Goal: Task Accomplishment & Management: Manage account settings

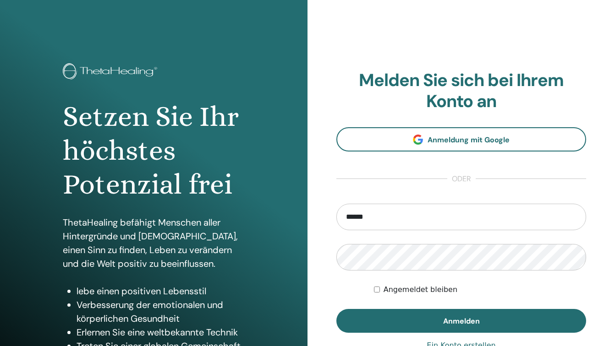
type input "**********"
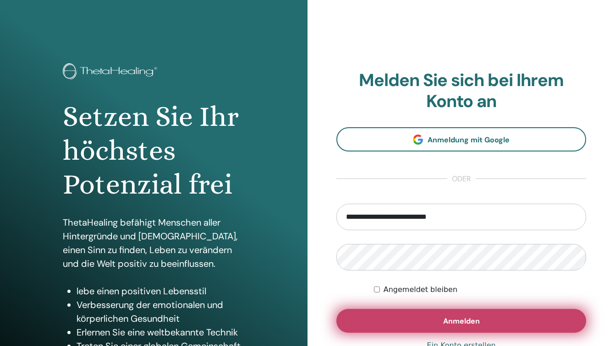
click at [461, 327] on button "Anmelden" at bounding box center [461, 321] width 250 height 24
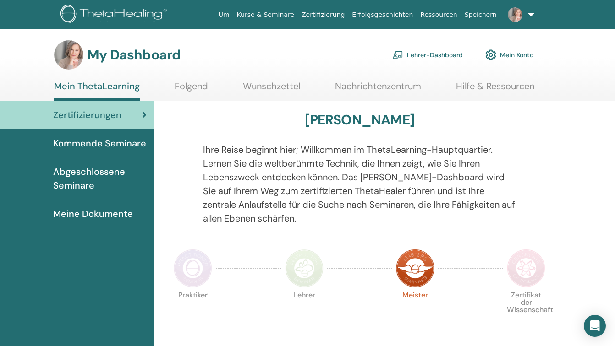
click at [435, 55] on link "Lehrer-Dashboard" at bounding box center [427, 55] width 71 height 20
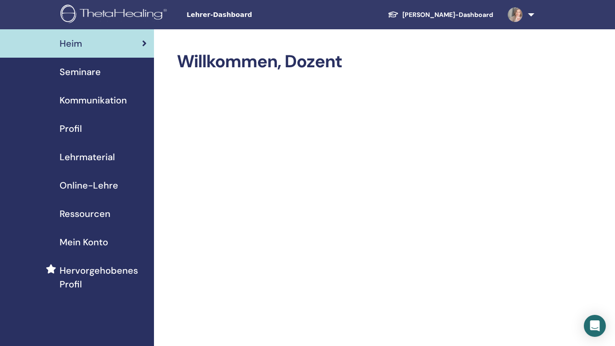
click at [93, 71] on span "Seminare" at bounding box center [80, 72] width 41 height 14
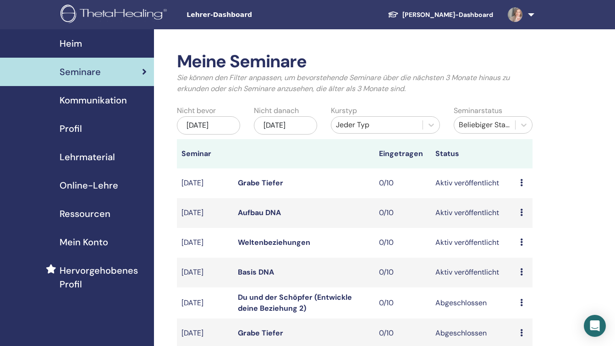
click at [266, 218] on link "Aufbau DNA" at bounding box center [259, 213] width 43 height 10
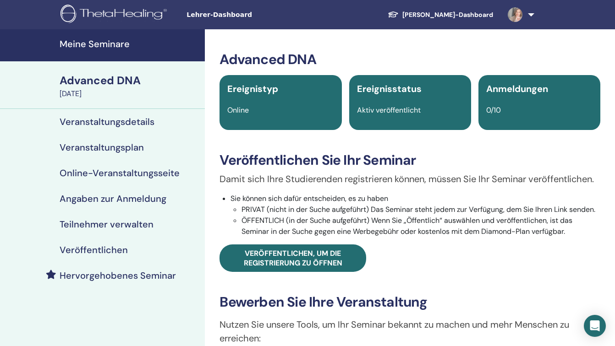
click at [80, 250] on h4 "Veröffentlichen" at bounding box center [94, 250] width 68 height 11
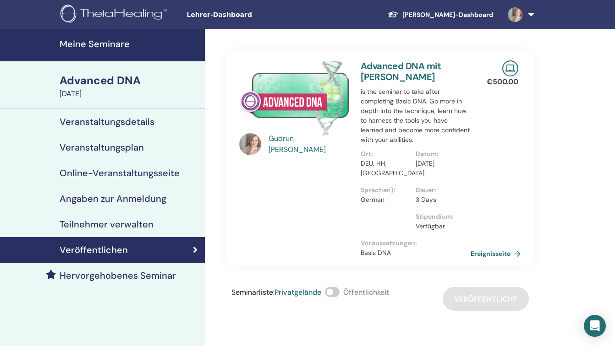
click at [338, 291] on span at bounding box center [332, 292] width 15 height 10
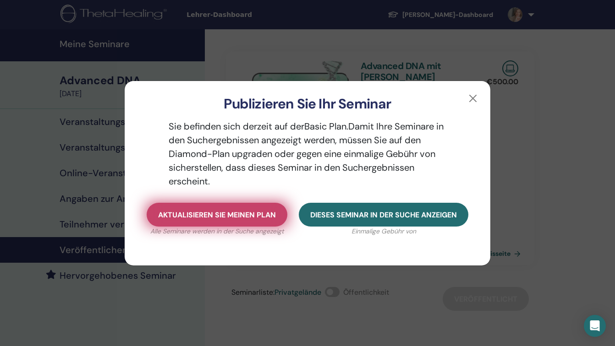
click at [244, 214] on span "Aktualisieren Sie meinen Plan" at bounding box center [217, 215] width 118 height 10
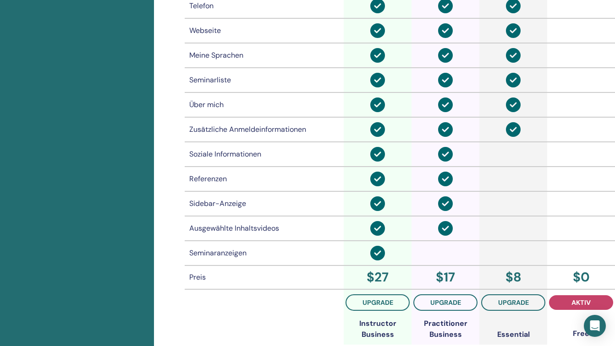
scroll to position [662, 0]
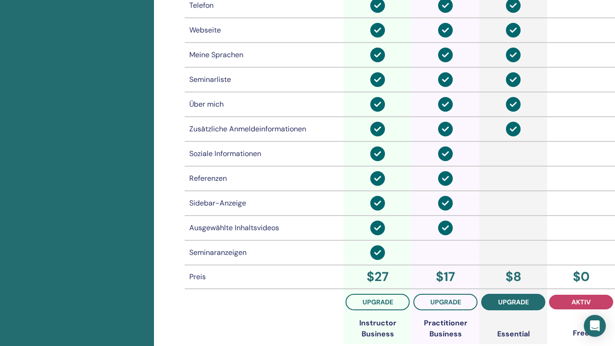
click at [516, 306] on span "Upgrade" at bounding box center [513, 302] width 31 height 7
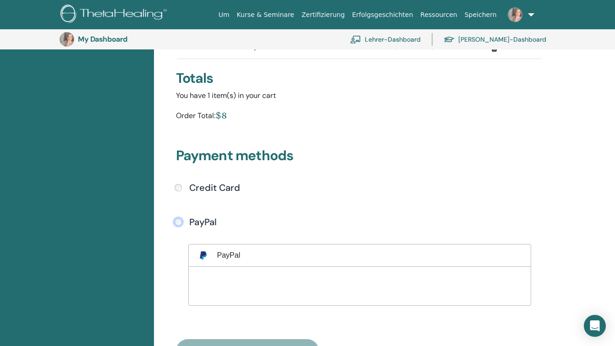
scroll to position [203, 0]
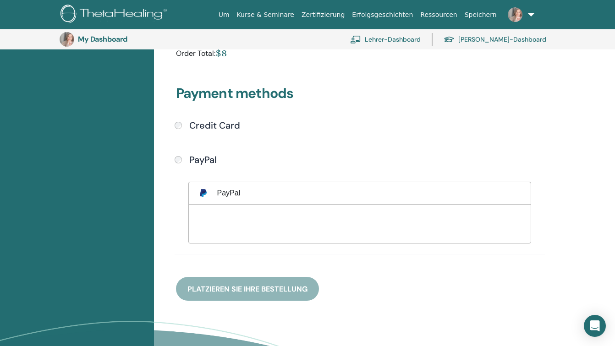
click at [230, 292] on div "Payment methods Credit Card Submit PayPal" at bounding box center [359, 182] width 379 height 238
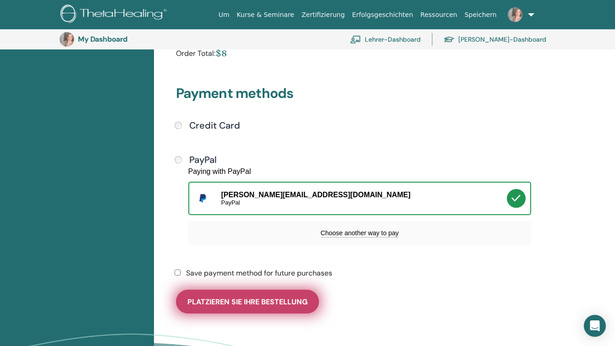
click at [247, 303] on span "Platzieren Sie Ihre Bestellung" at bounding box center [247, 302] width 120 height 10
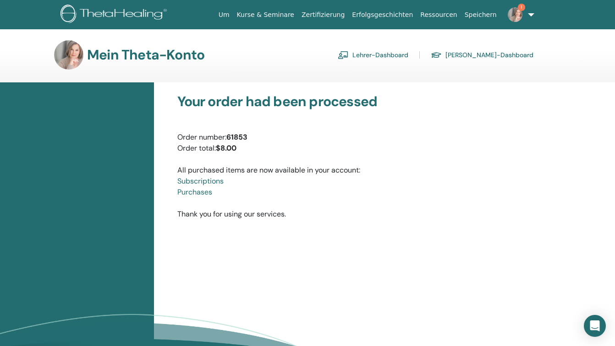
click at [513, 15] on img at bounding box center [515, 14] width 15 height 15
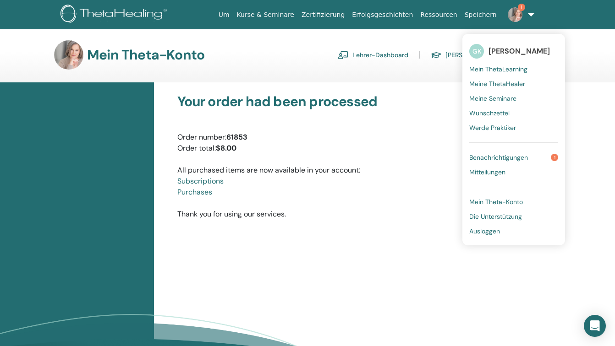
click at [498, 159] on span "Benachrichtigungen" at bounding box center [498, 157] width 59 height 8
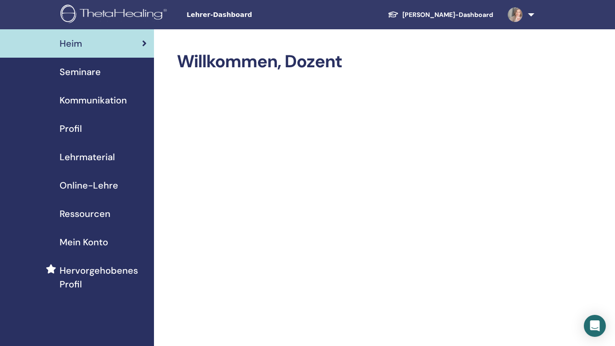
click at [77, 71] on span "Seminare" at bounding box center [80, 72] width 41 height 14
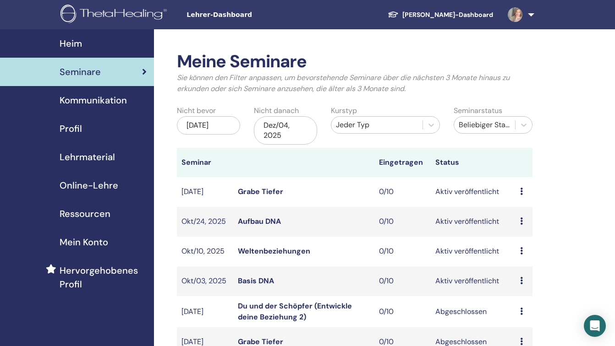
click at [253, 281] on link "Basis DNA" at bounding box center [256, 281] width 36 height 10
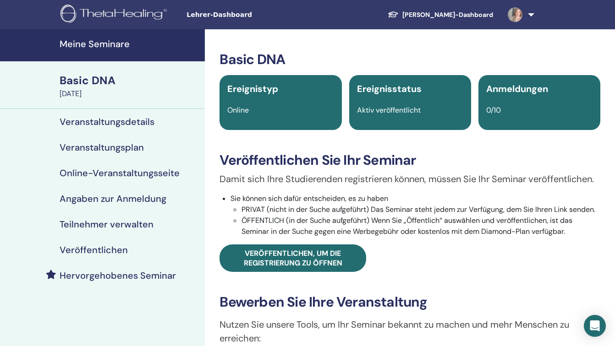
click at [106, 252] on h4 "Veröffentlichen" at bounding box center [94, 250] width 68 height 11
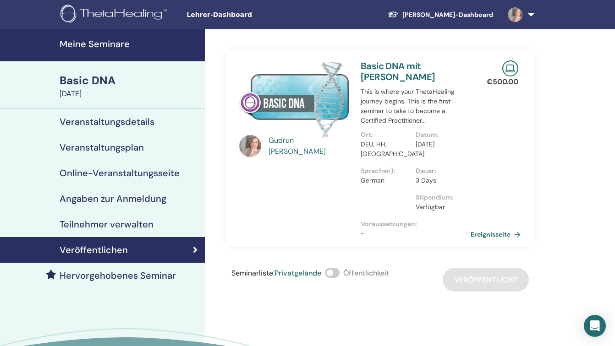
click at [338, 271] on span at bounding box center [332, 273] width 15 height 10
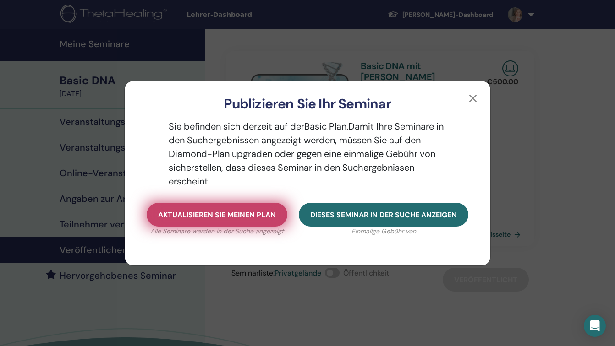
click at [226, 220] on button "Aktualisieren Sie meinen Plan" at bounding box center [217, 215] width 141 height 24
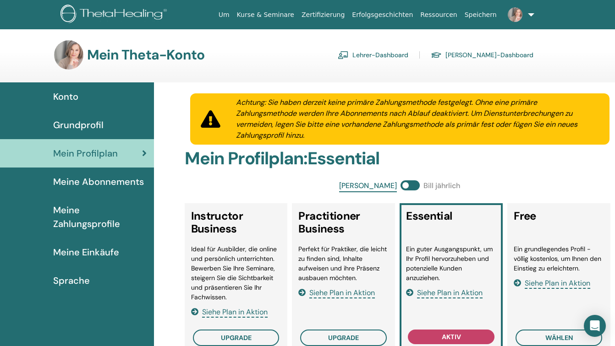
click at [74, 219] on span "Meine Zahlungsprofile" at bounding box center [99, 216] width 93 height 27
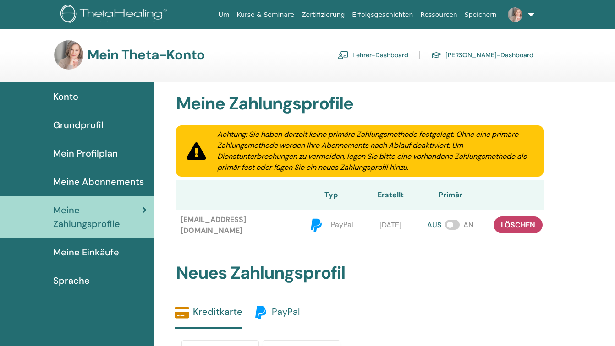
click at [286, 314] on span "PayPal" at bounding box center [286, 312] width 28 height 12
click at [456, 225] on span at bounding box center [452, 225] width 15 height 10
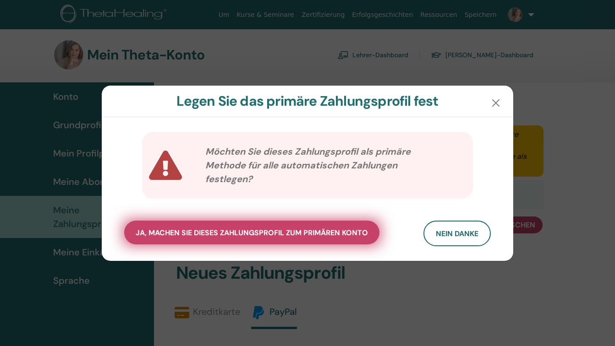
click at [323, 235] on span "Ja, machen Sie dieses Zahlungsprofil zum primären Konto" at bounding box center [252, 233] width 232 height 10
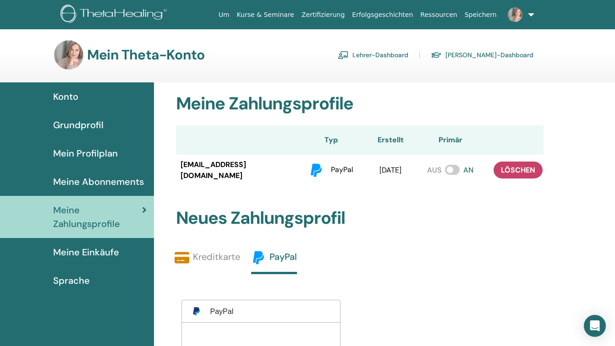
click at [65, 96] on span "Konto" at bounding box center [65, 97] width 25 height 14
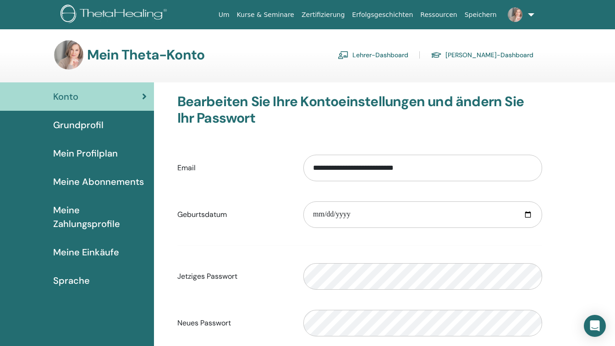
click at [397, 53] on link "Lehrer-Dashboard" at bounding box center [373, 55] width 71 height 15
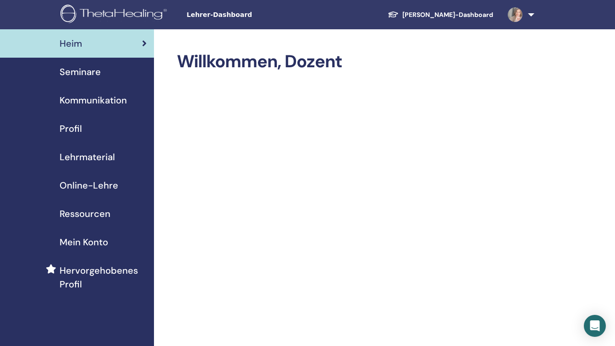
click at [88, 76] on span "Seminare" at bounding box center [80, 72] width 41 height 14
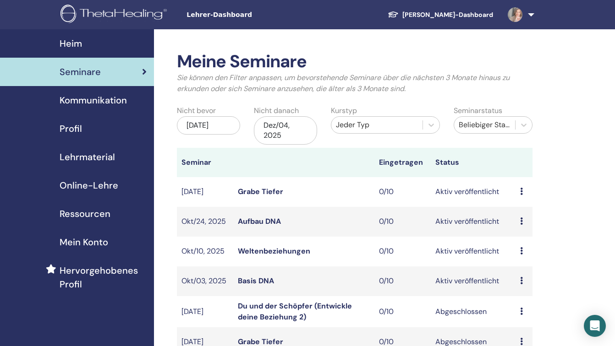
click at [252, 281] on link "Basis DNA" at bounding box center [256, 281] width 36 height 10
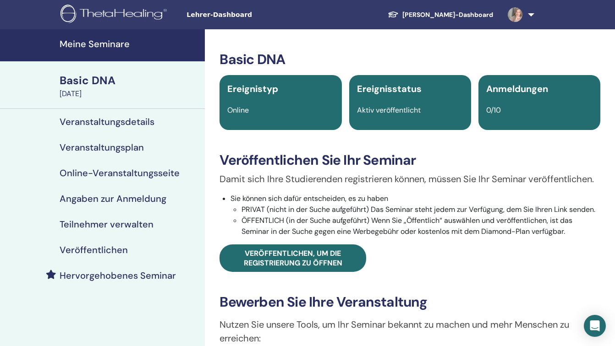
click at [99, 251] on h4 "Veröffentlichen" at bounding box center [94, 250] width 68 height 11
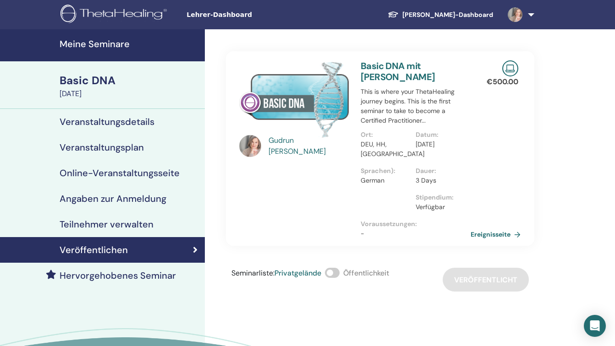
click at [337, 272] on span at bounding box center [332, 273] width 15 height 10
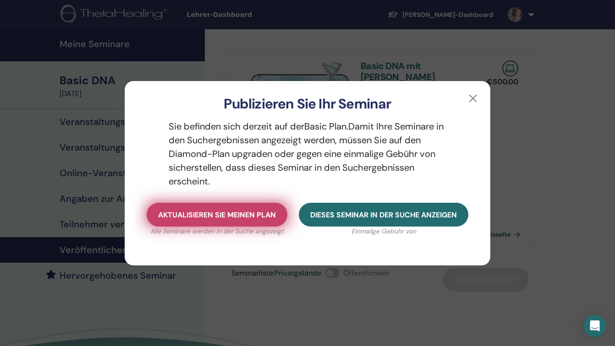
click at [243, 219] on span "Aktualisieren Sie meinen Plan" at bounding box center [217, 215] width 118 height 10
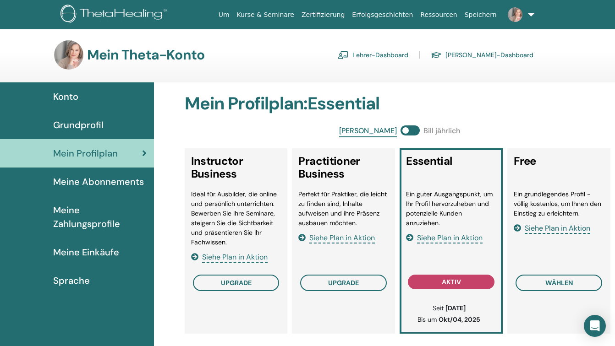
click at [82, 183] on span "Meine Abonnements" at bounding box center [98, 182] width 91 height 14
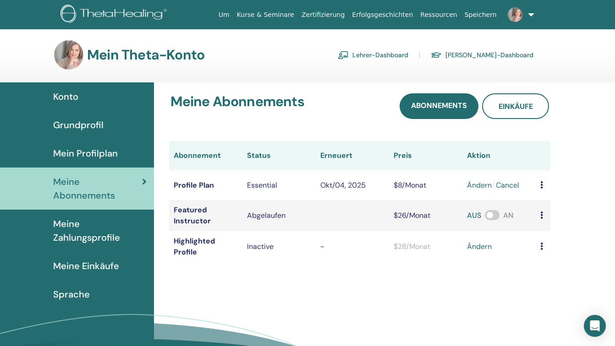
click at [77, 230] on span "Meine Zahlungsprofile" at bounding box center [99, 230] width 93 height 27
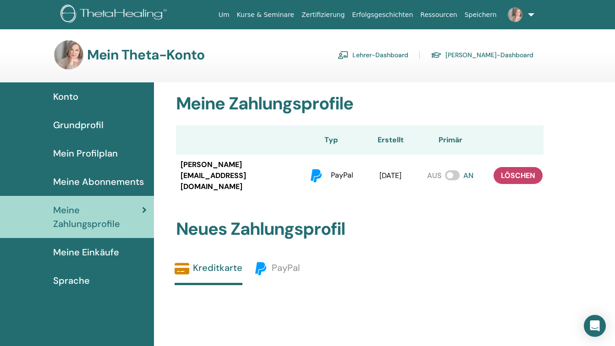
click at [78, 253] on span "Meine Einkäufe" at bounding box center [86, 253] width 66 height 14
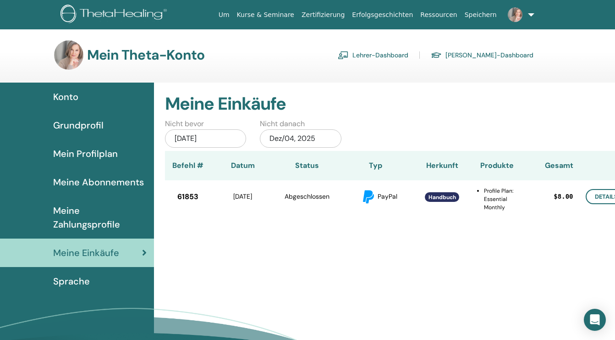
click at [405, 52] on link "Lehrer-Dashboard" at bounding box center [373, 55] width 71 height 15
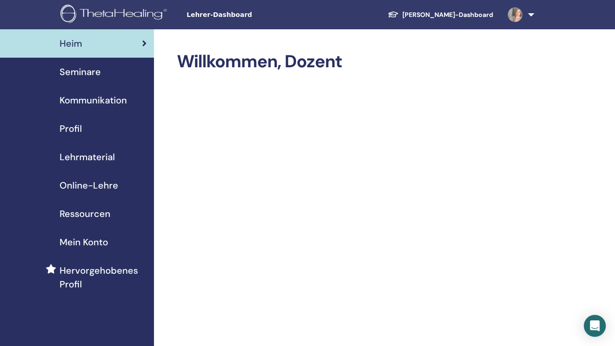
click at [80, 73] on span "Seminare" at bounding box center [80, 72] width 41 height 14
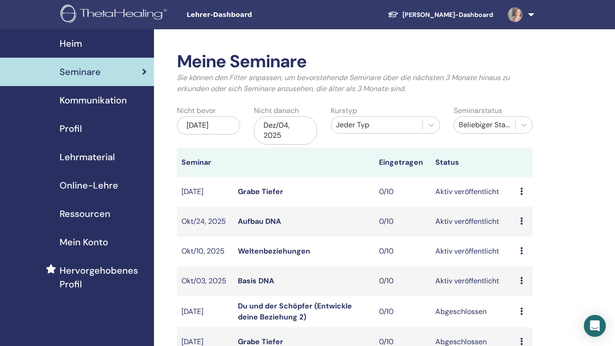
click at [253, 282] on link "Basis DNA" at bounding box center [256, 281] width 36 height 10
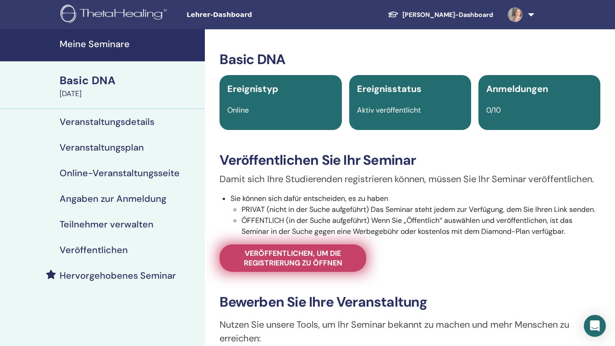
click at [300, 258] on span "Veröffentlichen, um die Registrierung zu öffnen" at bounding box center [293, 258] width 124 height 19
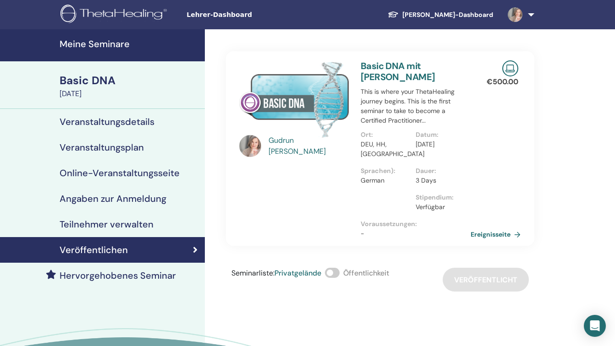
click at [340, 274] on span at bounding box center [332, 273] width 15 height 10
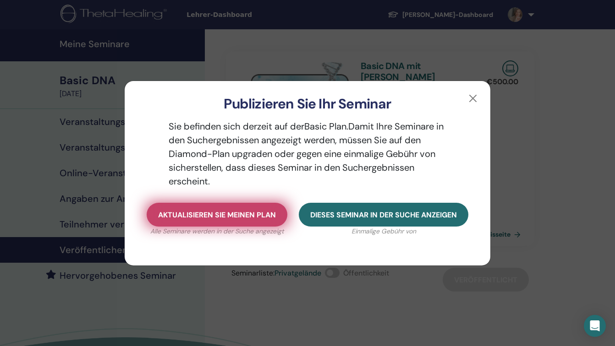
click at [241, 215] on span "Aktualisieren Sie meinen Plan" at bounding box center [217, 215] width 118 height 10
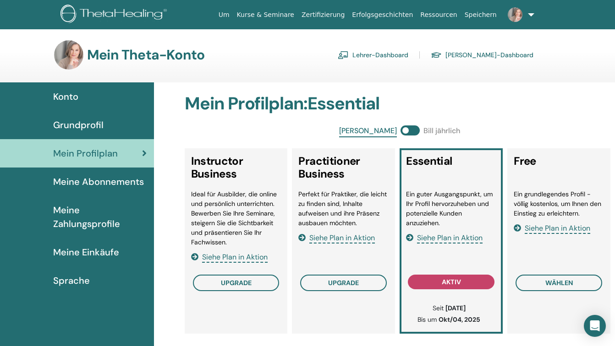
click at [408, 54] on link "Lehrer-Dashboard" at bounding box center [373, 55] width 71 height 15
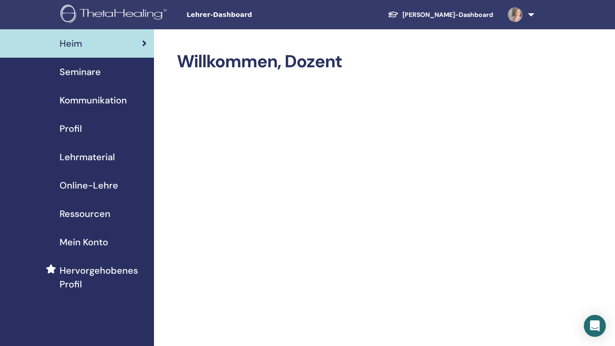
click at [92, 72] on span "Seminare" at bounding box center [80, 72] width 41 height 14
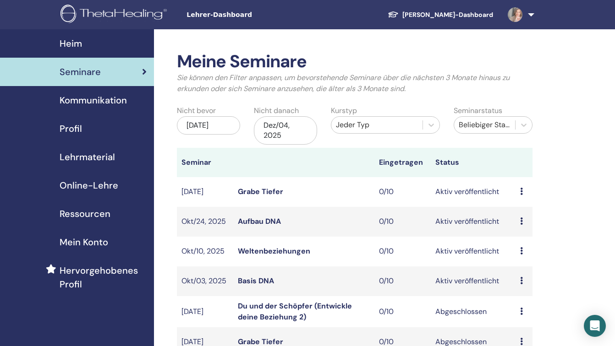
click at [271, 223] on link "Aufbau DNA" at bounding box center [259, 222] width 43 height 10
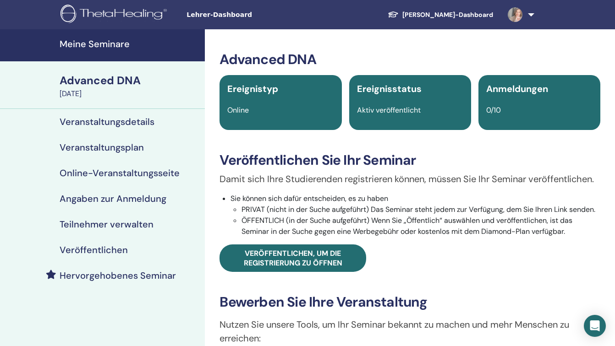
click at [116, 249] on h4 "Veröffentlichen" at bounding box center [94, 250] width 68 height 11
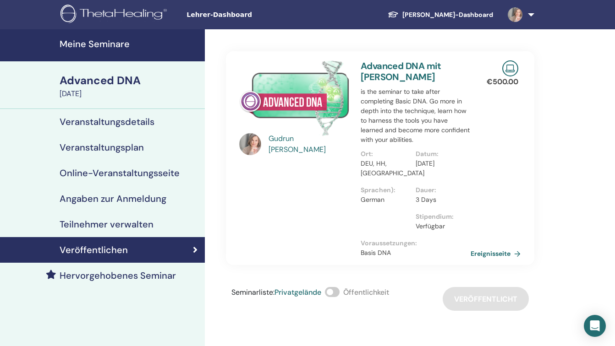
click at [339, 294] on span at bounding box center [332, 292] width 15 height 10
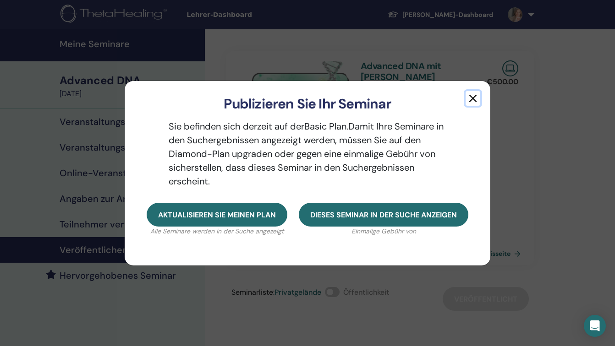
click at [475, 98] on button "button" at bounding box center [473, 98] width 15 height 15
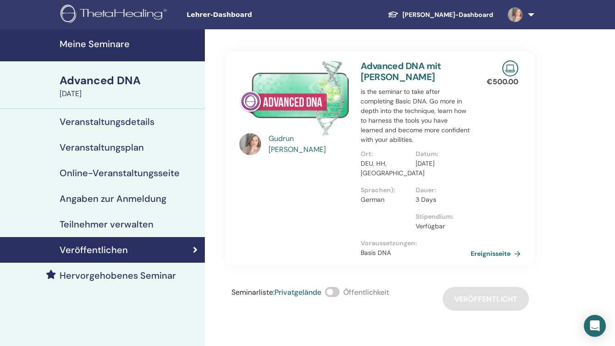
click at [486, 301] on div "Seminarliste : Privatgelände Öffentlichkeit Veröffentlicht" at bounding box center [380, 299] width 308 height 24
click at [493, 253] on link "Ereignisseite" at bounding box center [499, 254] width 54 height 14
click at [128, 124] on h4 "Veranstaltungsdetails" at bounding box center [107, 121] width 95 height 11
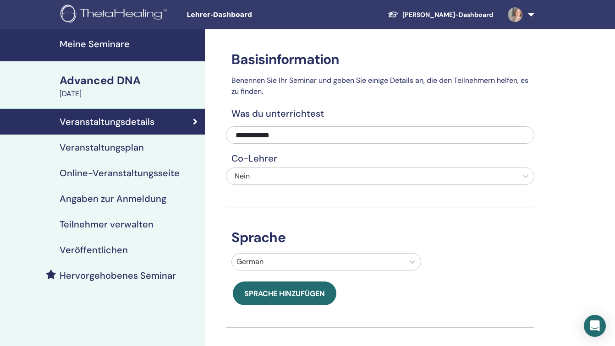
click at [121, 147] on h4 "Veranstaltungsplan" at bounding box center [102, 147] width 84 height 11
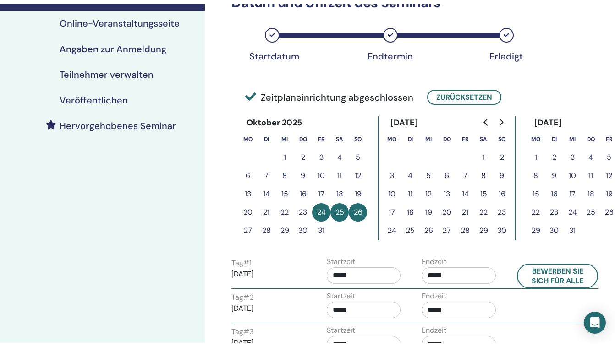
scroll to position [183, 0]
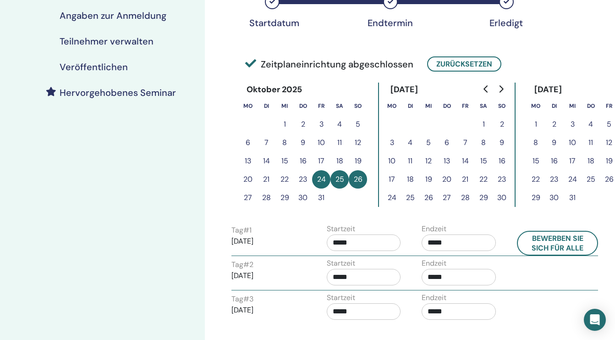
click at [85, 68] on h4 "Veröffentlichen" at bounding box center [94, 66] width 68 height 11
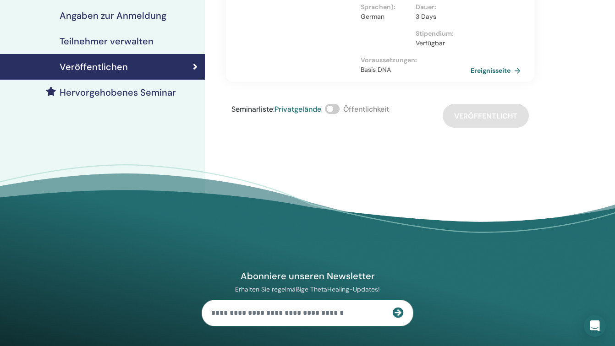
click at [340, 109] on span at bounding box center [332, 109] width 15 height 10
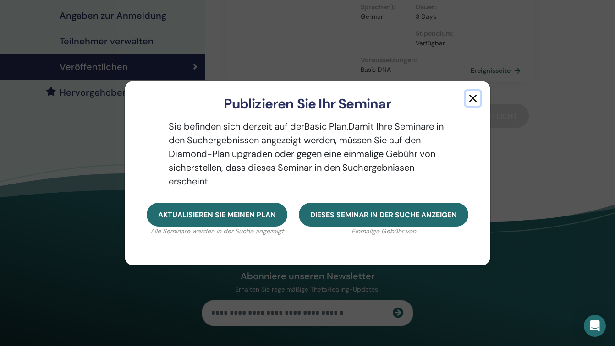
click at [471, 98] on button "button" at bounding box center [473, 98] width 15 height 15
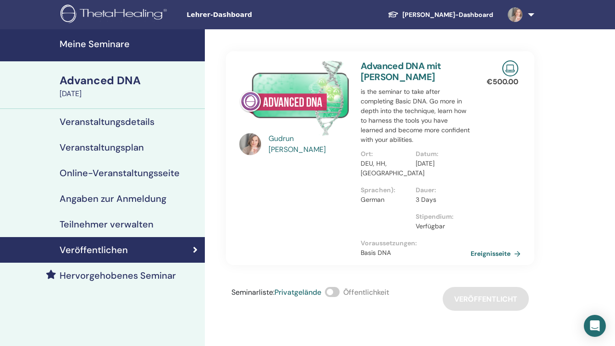
click at [339, 294] on span at bounding box center [332, 292] width 15 height 10
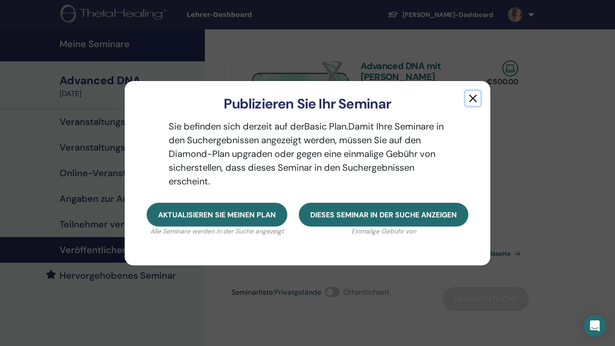
click at [474, 99] on button "button" at bounding box center [473, 98] width 15 height 15
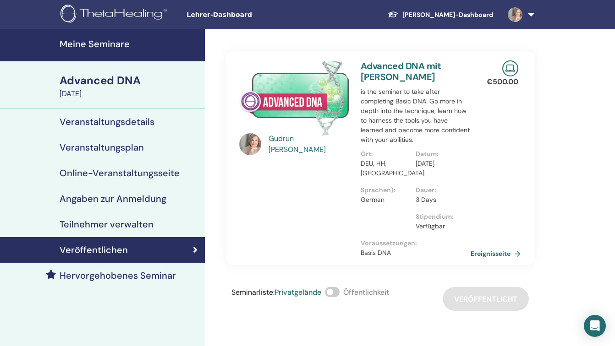
click at [552, 201] on div "[PERSON_NAME] Advanced DNA mit [PERSON_NAME] is the seminar to take after compl…" at bounding box center [410, 234] width 410 height 410
click at [137, 123] on h4 "Veranstaltungsdetails" at bounding box center [107, 121] width 95 height 11
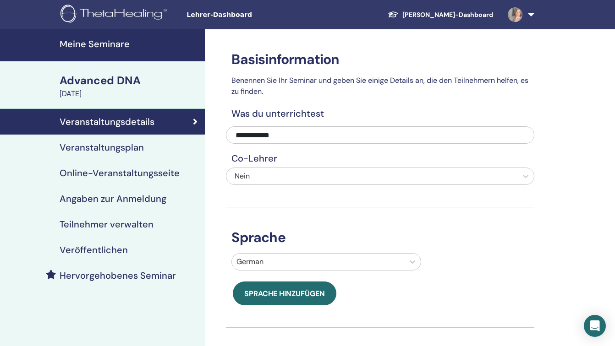
click at [107, 246] on h4 "Veröffentlichen" at bounding box center [94, 250] width 68 height 11
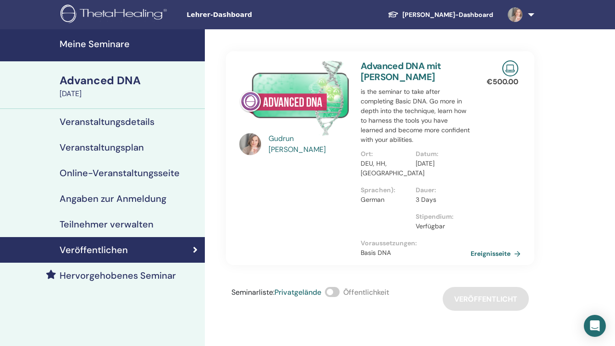
click at [296, 143] on div "[PERSON_NAME]" at bounding box center [310, 144] width 82 height 22
click at [253, 145] on img at bounding box center [250, 144] width 22 height 22
click at [487, 250] on link "Ereignisseite" at bounding box center [499, 254] width 54 height 14
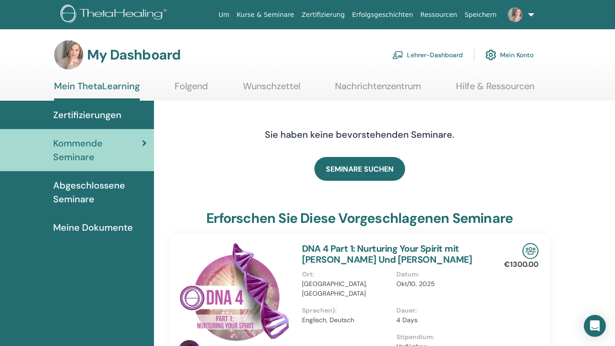
click at [82, 194] on span "Abgeschlossene Seminare" at bounding box center [99, 192] width 93 height 27
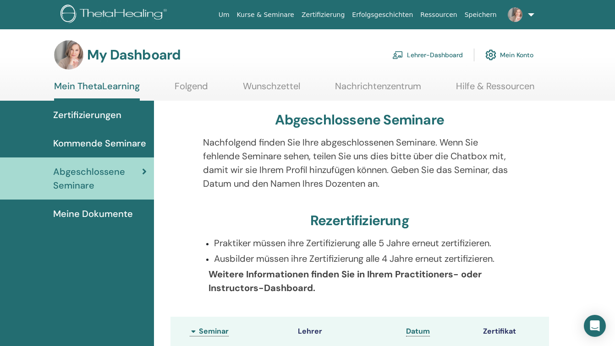
click at [93, 213] on span "Meine Dokumente" at bounding box center [93, 214] width 80 height 14
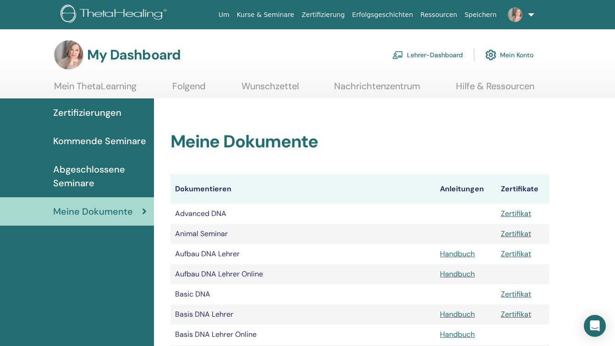
click at [111, 84] on link "Mein ThetaLearning" at bounding box center [95, 90] width 82 height 18
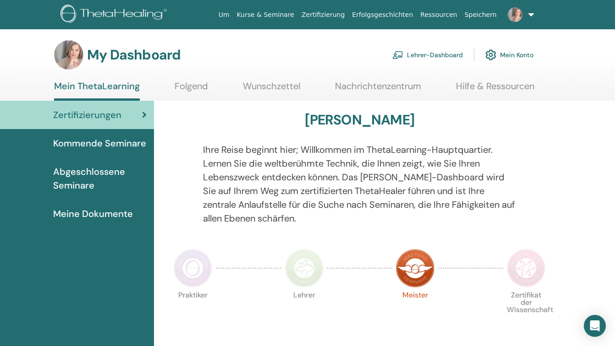
click at [110, 141] on span "Kommende Seminare" at bounding box center [99, 144] width 93 height 14
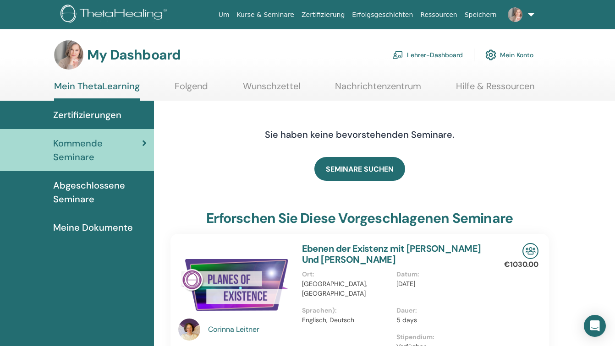
click at [80, 196] on span "Abgeschlossene Seminare" at bounding box center [99, 192] width 93 height 27
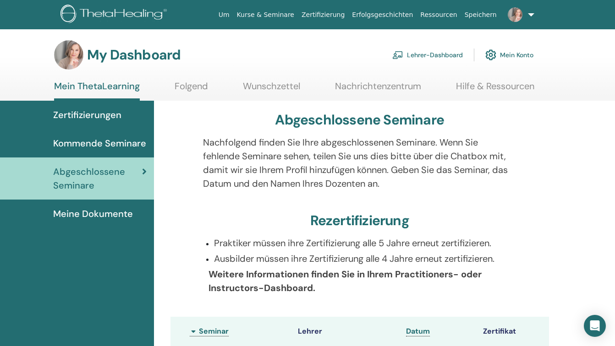
click at [93, 214] on span "Meine Dokumente" at bounding box center [93, 214] width 80 height 14
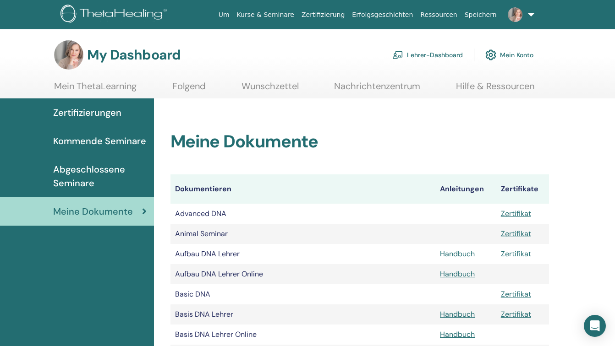
click at [197, 84] on link "Folgend" at bounding box center [188, 90] width 33 height 18
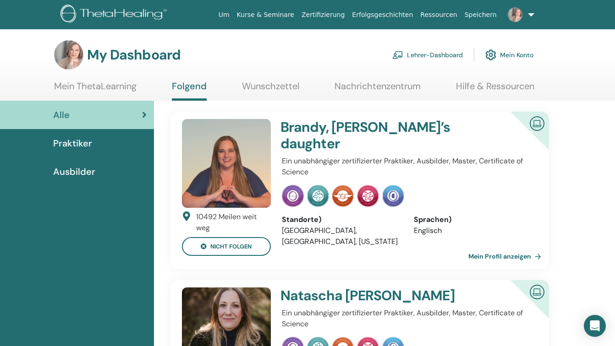
click at [290, 88] on link "Wunschzettel" at bounding box center [270, 90] width 57 height 18
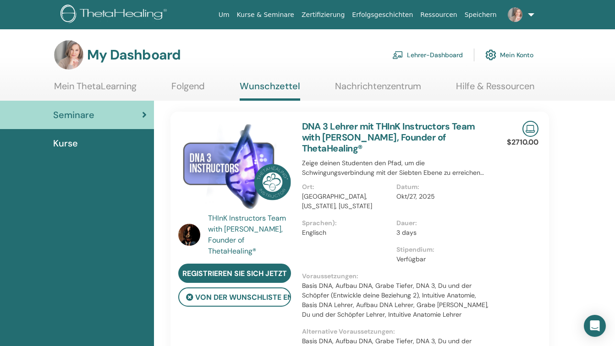
click at [417, 86] on link "Nachrichtenzentrum" at bounding box center [378, 90] width 86 height 18
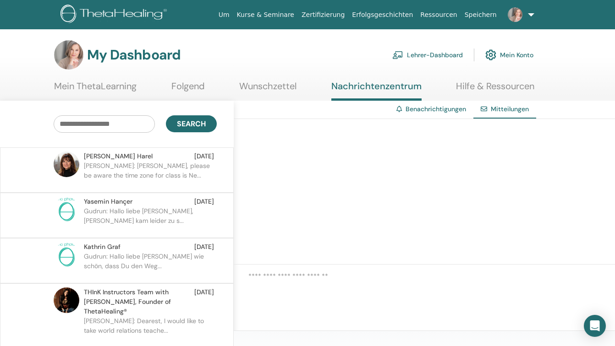
click at [481, 90] on link "Hilfe & Ressourcen" at bounding box center [495, 90] width 78 height 18
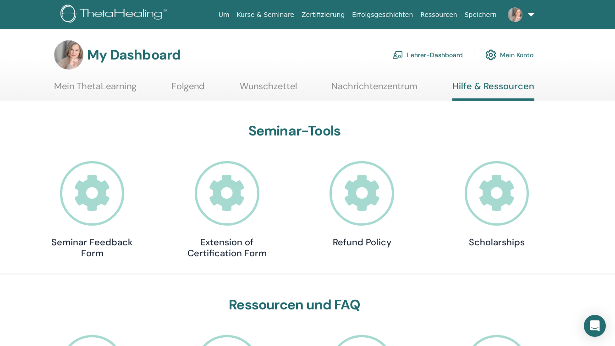
click at [443, 56] on link "Lehrer-Dashboard" at bounding box center [427, 55] width 71 height 20
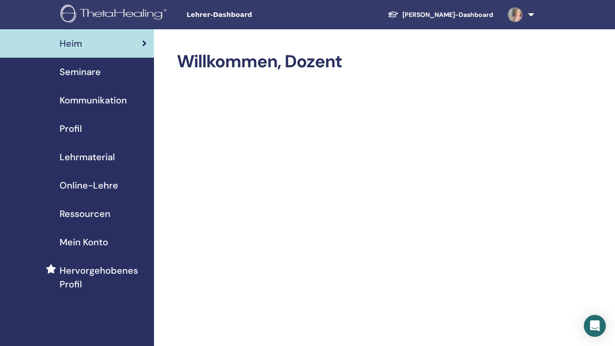
click at [82, 74] on span "Seminare" at bounding box center [80, 72] width 41 height 14
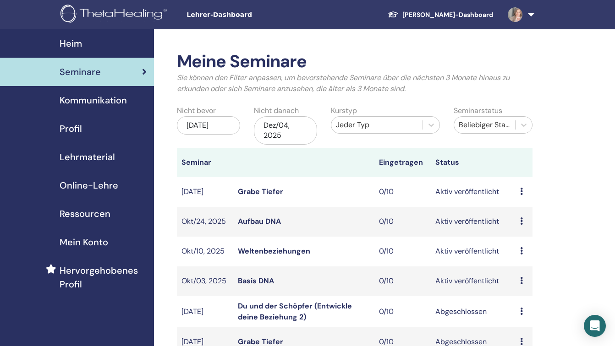
click at [260, 191] on link "Grabe Tiefer" at bounding box center [260, 192] width 45 height 10
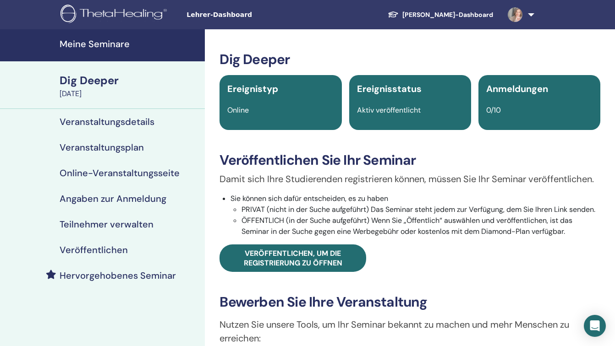
click at [107, 250] on h4 "Veröffentlichen" at bounding box center [94, 250] width 68 height 11
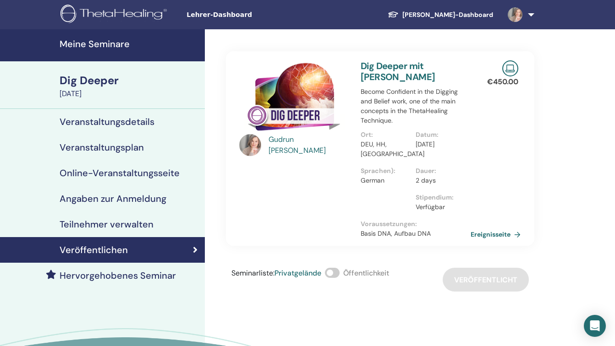
click at [337, 273] on span at bounding box center [332, 273] width 15 height 10
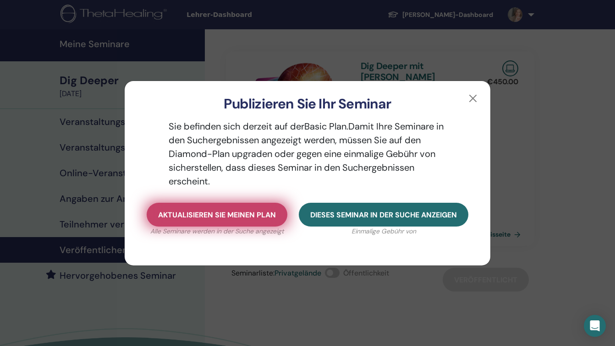
click at [217, 220] on button "Aktualisieren Sie meinen Plan" at bounding box center [217, 215] width 141 height 24
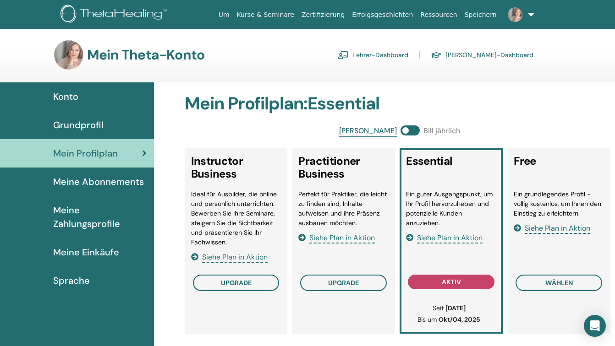
click at [458, 237] on span "Siehe Plan in Aktion" at bounding box center [450, 238] width 66 height 11
